Goal: Find specific page/section

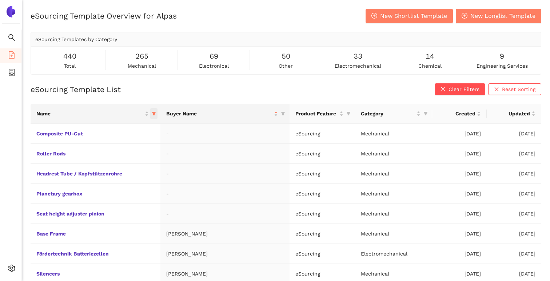
click at [156, 113] on icon "filter" at bounding box center [154, 113] width 4 height 4
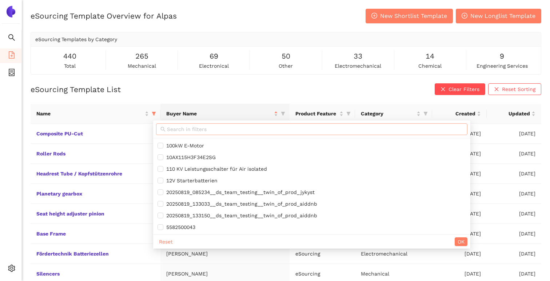
click at [224, 132] on input "text" at bounding box center [315, 129] width 296 height 8
paste input "Sheet Metal LL|Y3|06"
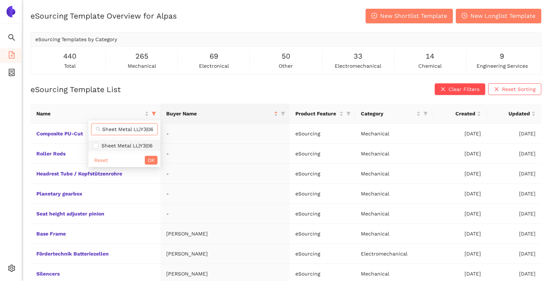
type input "Sheet Metal LL|Y3|06"
click at [136, 147] on span "Sheet Metal LL|Y3|06" at bounding box center [126, 146] width 54 height 6
checkbox input "true"
click at [151, 158] on span "OK" at bounding box center [151, 160] width 7 height 8
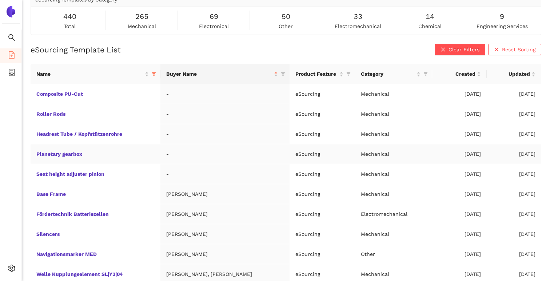
scroll to position [66, 0]
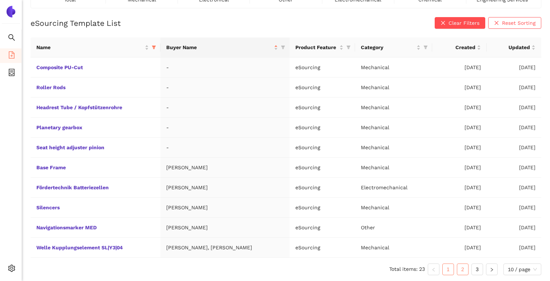
click at [465, 271] on link "2" at bounding box center [462, 269] width 11 height 11
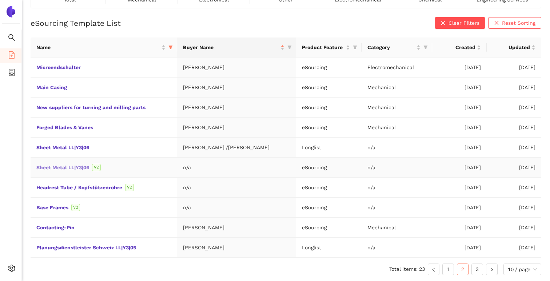
click at [0, 0] on link "Sheet Metal LL|Y3|06" at bounding box center [0, 0] width 0 height 0
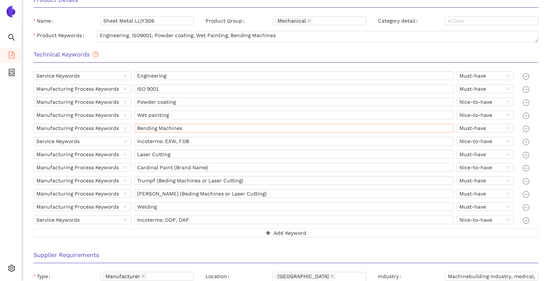
scroll to position [109, 0]
